Goal: Obtain resource: Obtain resource

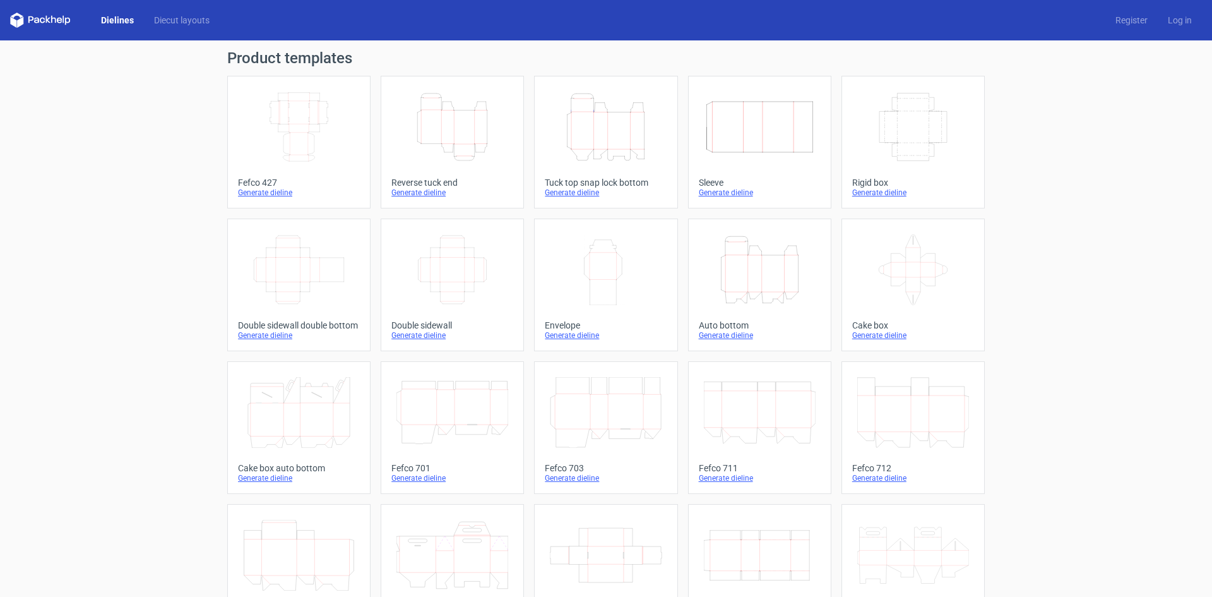
click at [308, 141] on icon "Width Depth Height" at bounding box center [299, 127] width 112 height 71
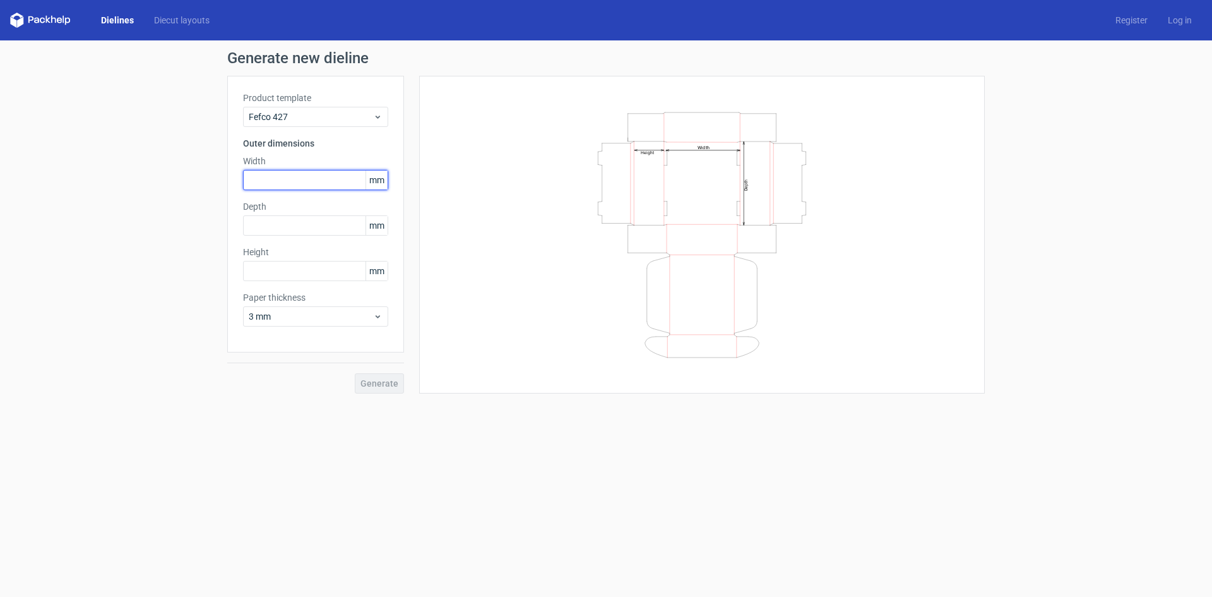
click at [294, 182] on input "text" at bounding box center [315, 180] width 145 height 20
click at [388, 178] on div "Product template Fefco 427 Outer dimensions Width mm Depth mm Height mm Paper t…" at bounding box center [315, 214] width 177 height 277
click at [378, 177] on span "mm" at bounding box center [377, 179] width 22 height 19
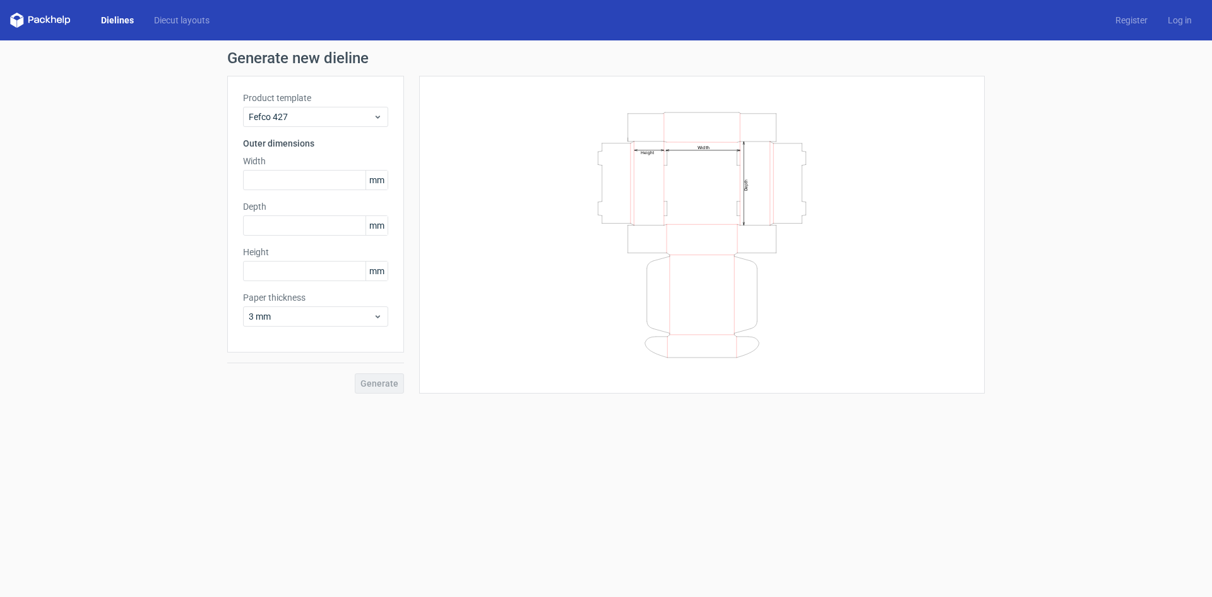
click at [455, 270] on div "Width Depth Height" at bounding box center [702, 235] width 534 height 286
click at [289, 186] on input "text" at bounding box center [315, 180] width 145 height 20
click at [283, 185] on input "text" at bounding box center [315, 180] width 145 height 20
type input "285"
click at [282, 227] on input "229" at bounding box center [315, 225] width 145 height 20
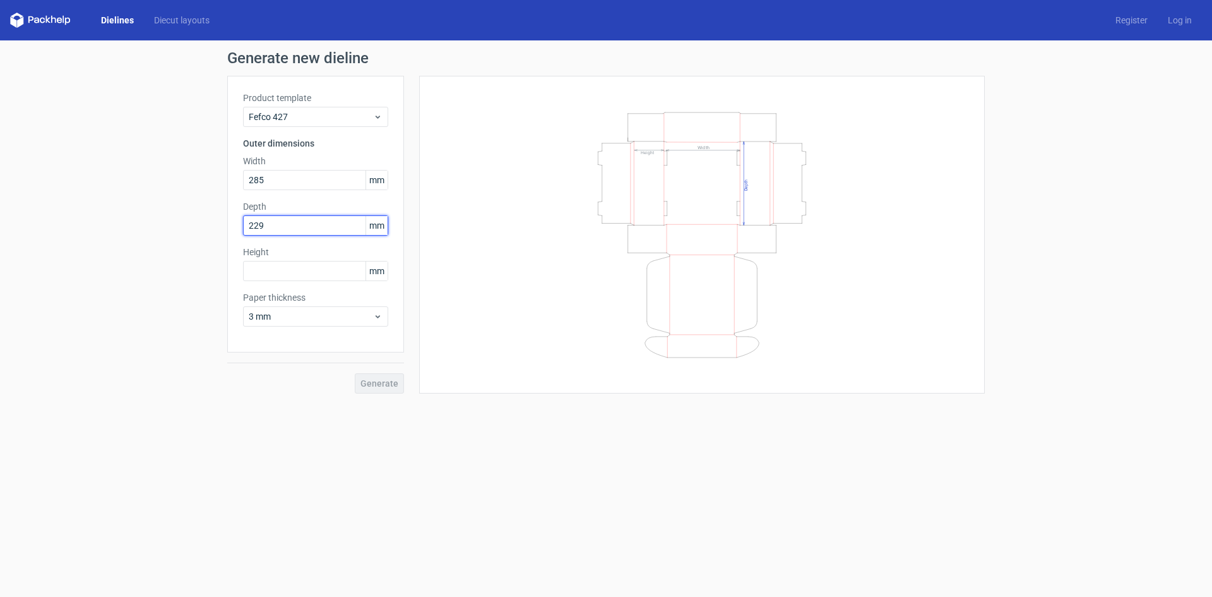
click at [282, 227] on input "229" at bounding box center [315, 225] width 145 height 20
click at [282, 227] on input "38" at bounding box center [315, 225] width 145 height 20
click at [294, 229] on input "38" at bounding box center [315, 225] width 145 height 20
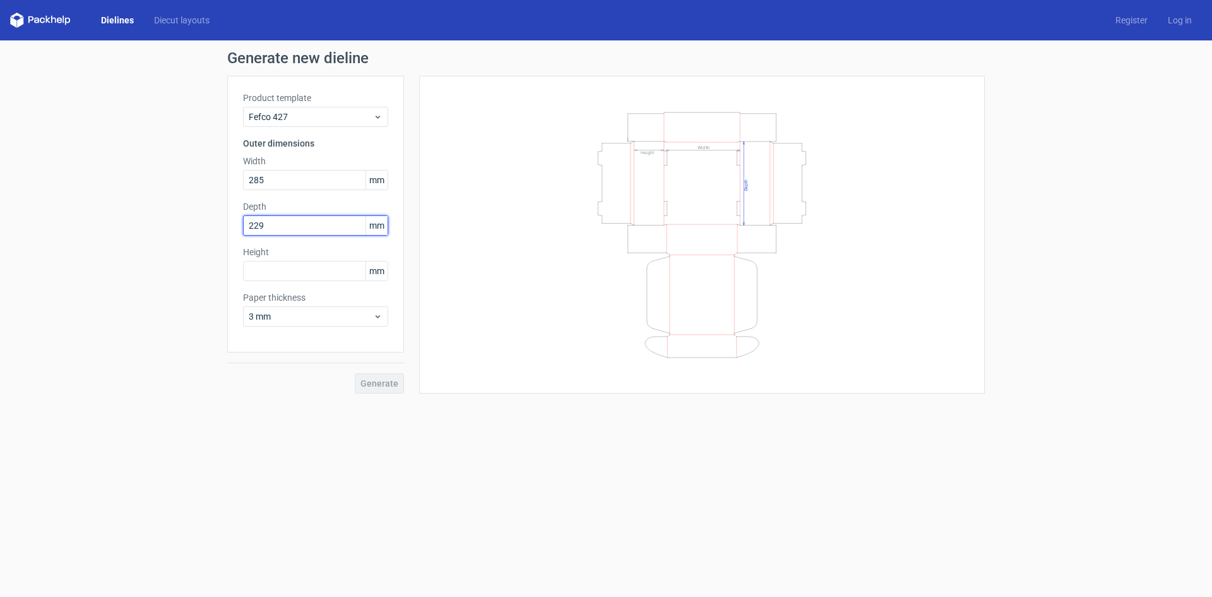
type input "229"
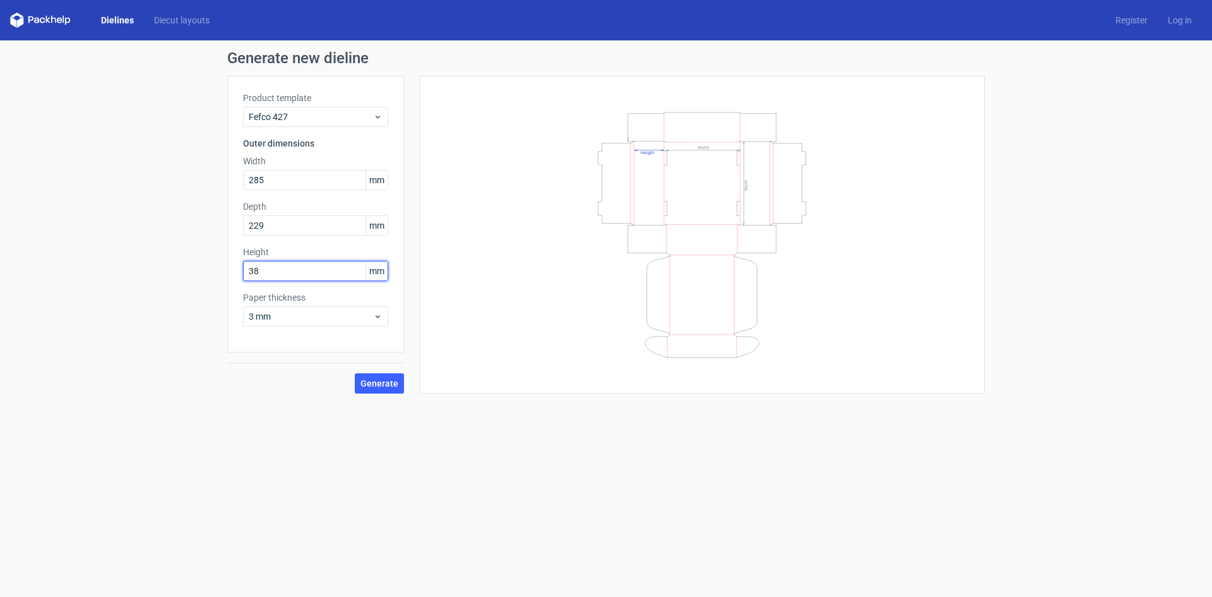
type input "38"
click at [546, 309] on icon "Width Depth Height" at bounding box center [702, 235] width 379 height 253
click at [374, 390] on button "Generate" at bounding box center [379, 383] width 49 height 20
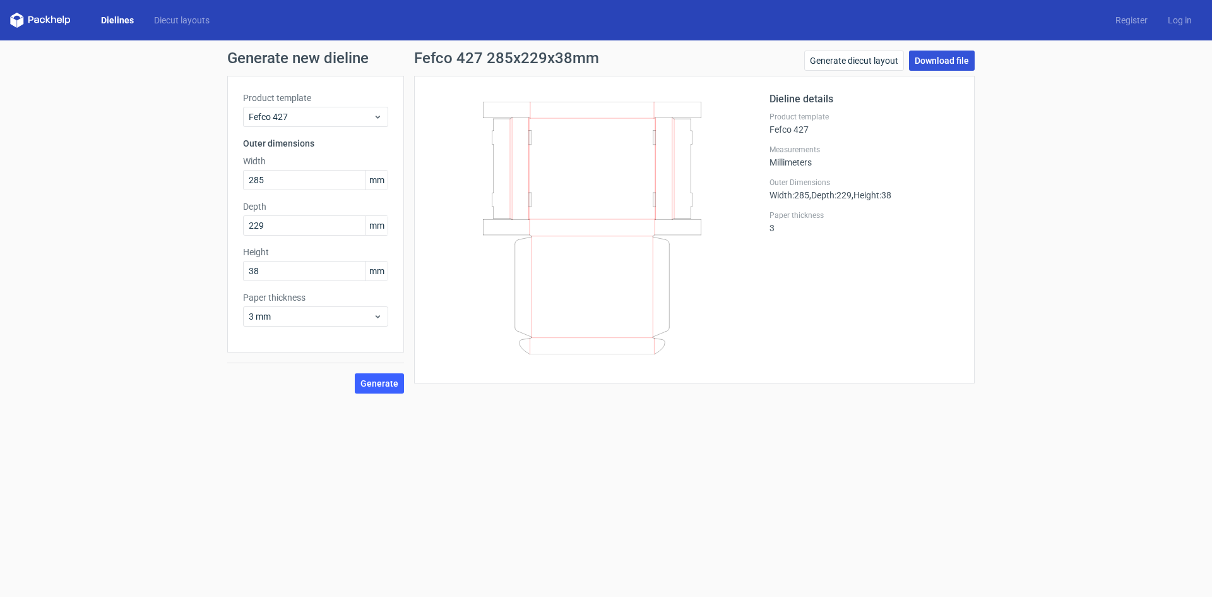
click at [943, 66] on link "Download file" at bounding box center [942, 61] width 66 height 20
click at [181, 14] on link "Diecut layouts" at bounding box center [182, 20] width 76 height 13
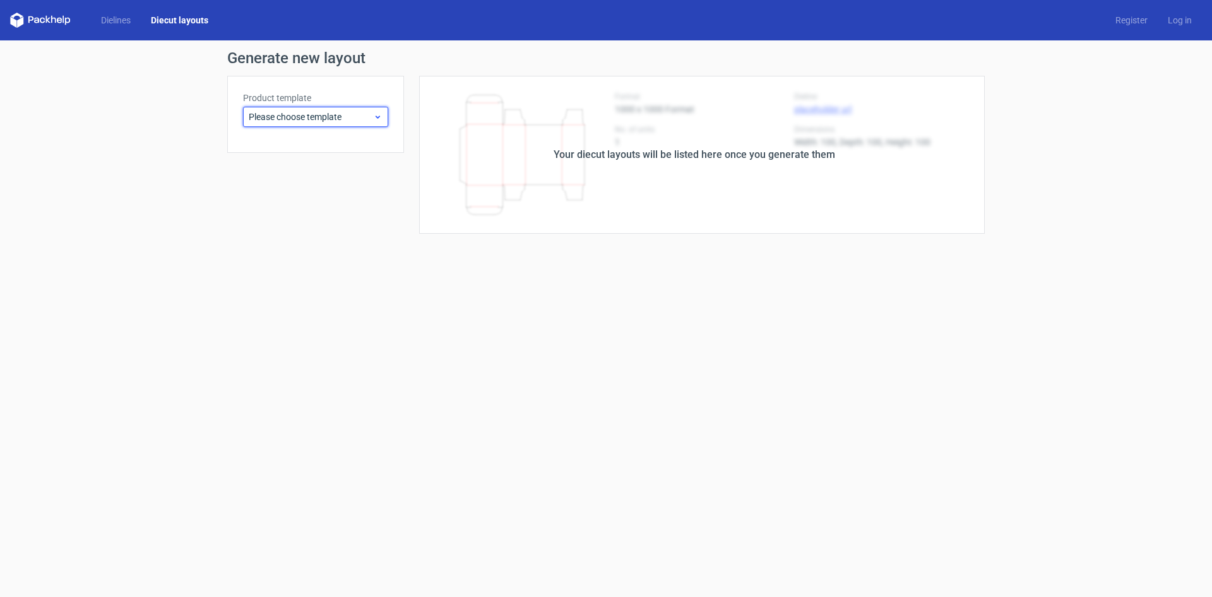
click at [335, 112] on span "Please choose template" at bounding box center [311, 116] width 124 height 13
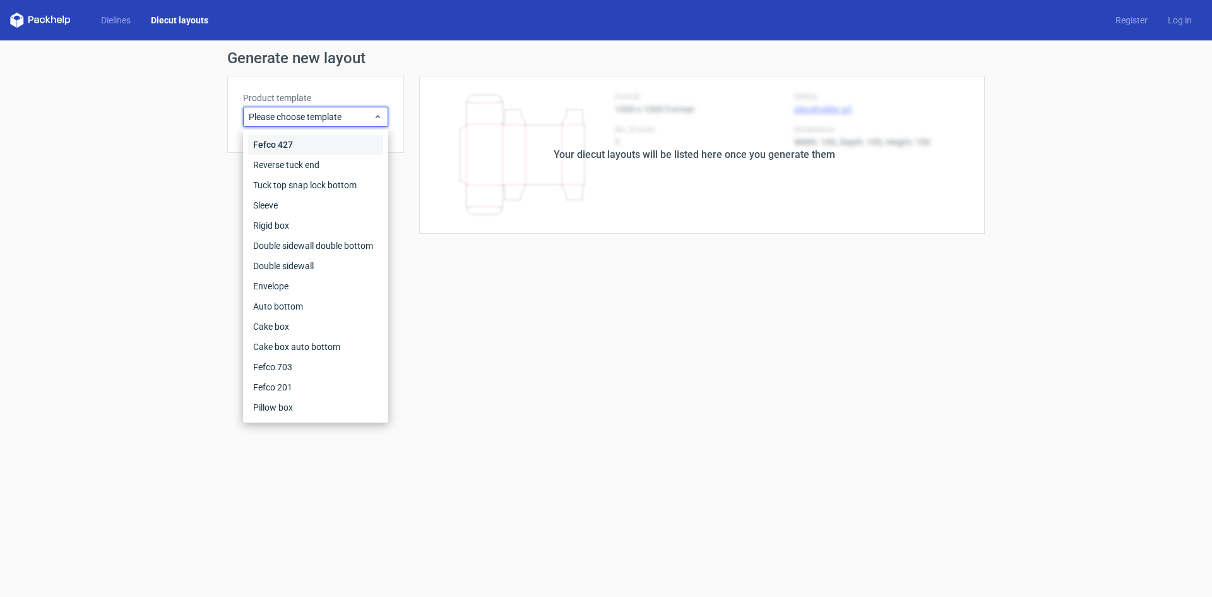
click at [287, 145] on div "Fefco 427" at bounding box center [315, 144] width 135 height 20
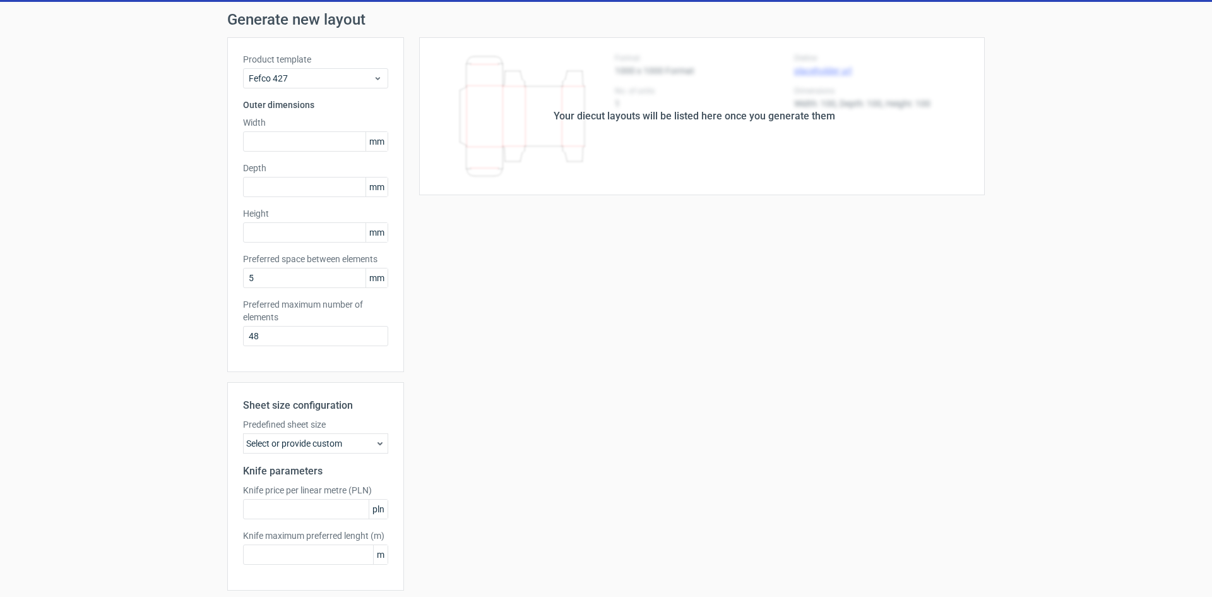
scroll to position [83, 0]
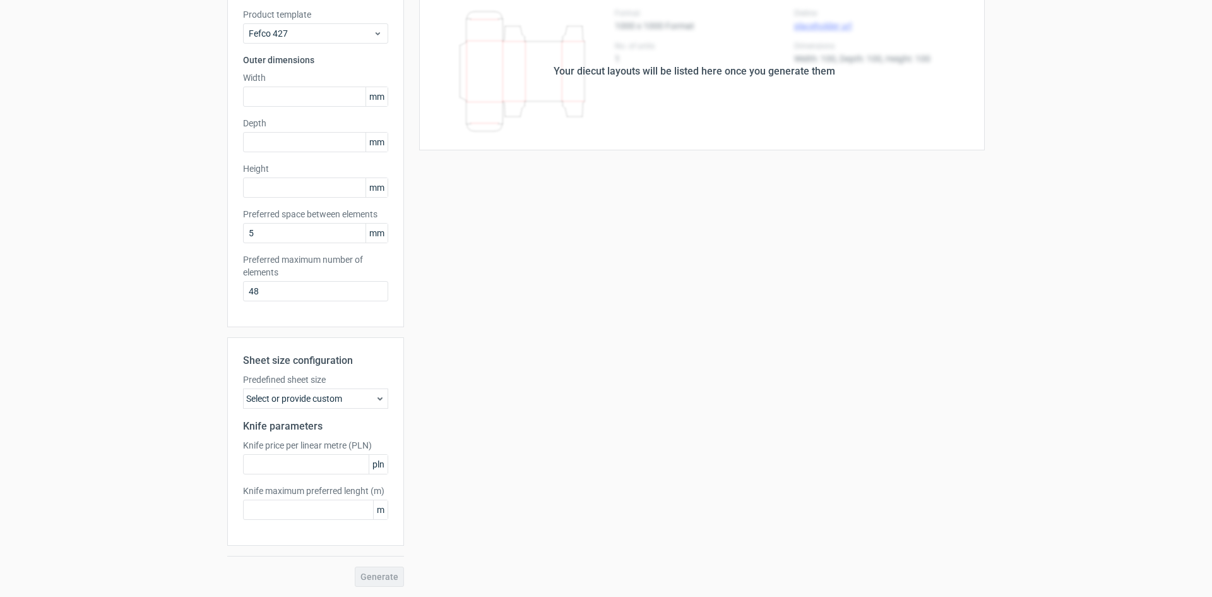
click at [327, 400] on div "Select or provide custom" at bounding box center [315, 398] width 145 height 20
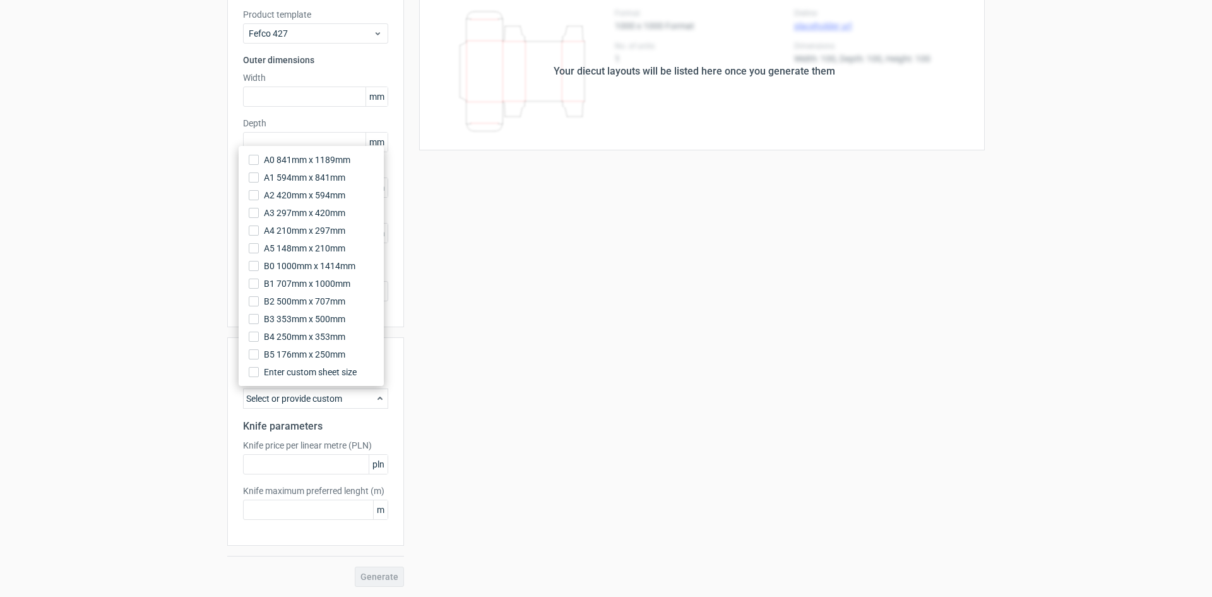
click at [327, 400] on div "Select or provide custom" at bounding box center [315, 398] width 145 height 20
click at [529, 383] on div "Your diecut layouts will be listed here once you generate them Height Depth Wid…" at bounding box center [694, 289] width 581 height 594
